Goal: Navigation & Orientation: Find specific page/section

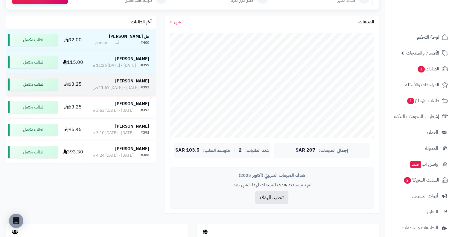
scroll to position [120, 0]
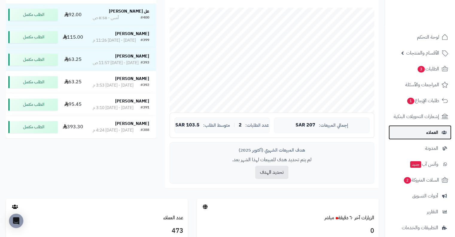
click at [418, 129] on link "العملاء" at bounding box center [419, 132] width 63 height 14
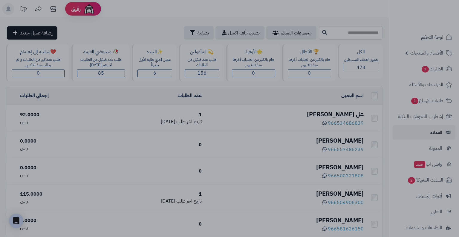
click at [143, 7] on div at bounding box center [229, 118] width 459 height 237
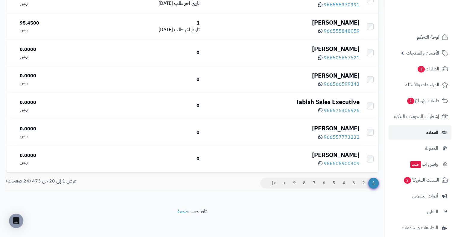
scroll to position [465, 0]
click at [363, 181] on link "2" at bounding box center [363, 182] width 10 height 11
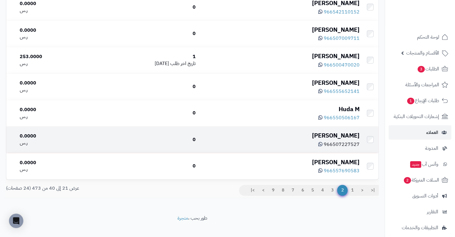
scroll to position [465, 0]
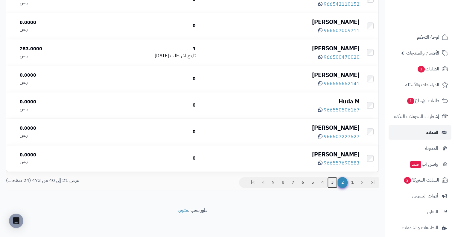
click at [331, 183] on link "3" at bounding box center [332, 182] width 10 height 11
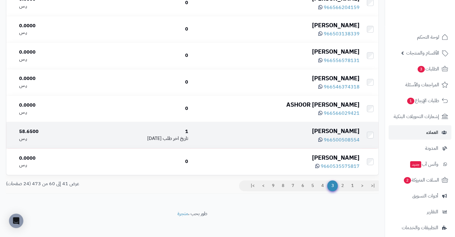
scroll to position [465, 0]
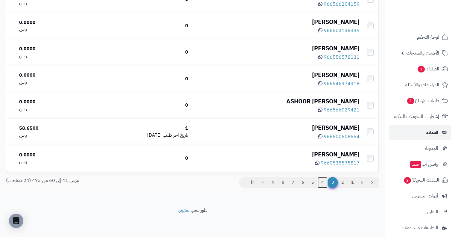
click at [324, 181] on link "4" at bounding box center [322, 182] width 10 height 11
